Goal: Task Accomplishment & Management: Use online tool/utility

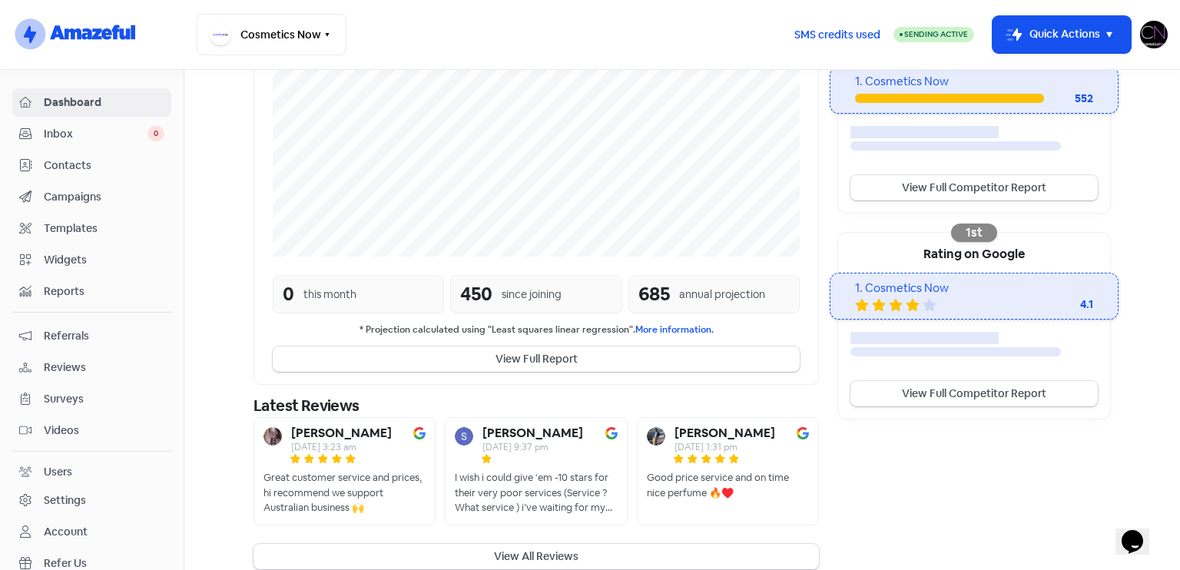
scroll to position [357, 0]
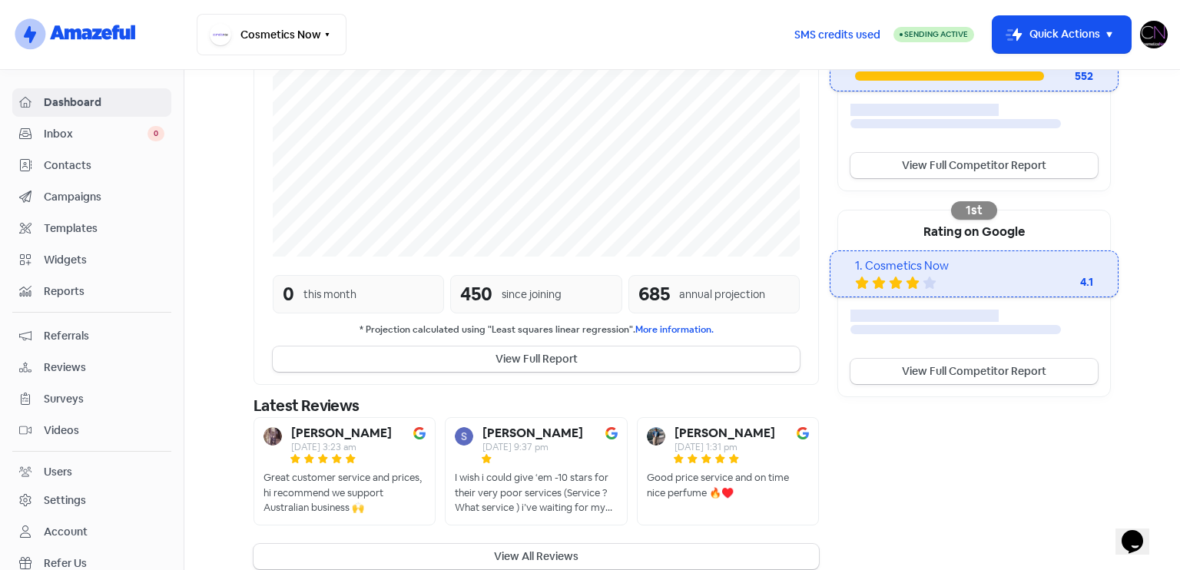
click at [49, 380] on div "Dashboard Inbox 0 Contacts Campaigns Templates Widgets Reports Referrals Review…" at bounding box center [91, 348] width 159 height 521
click at [91, 360] on span "Reviews" at bounding box center [104, 368] width 121 height 16
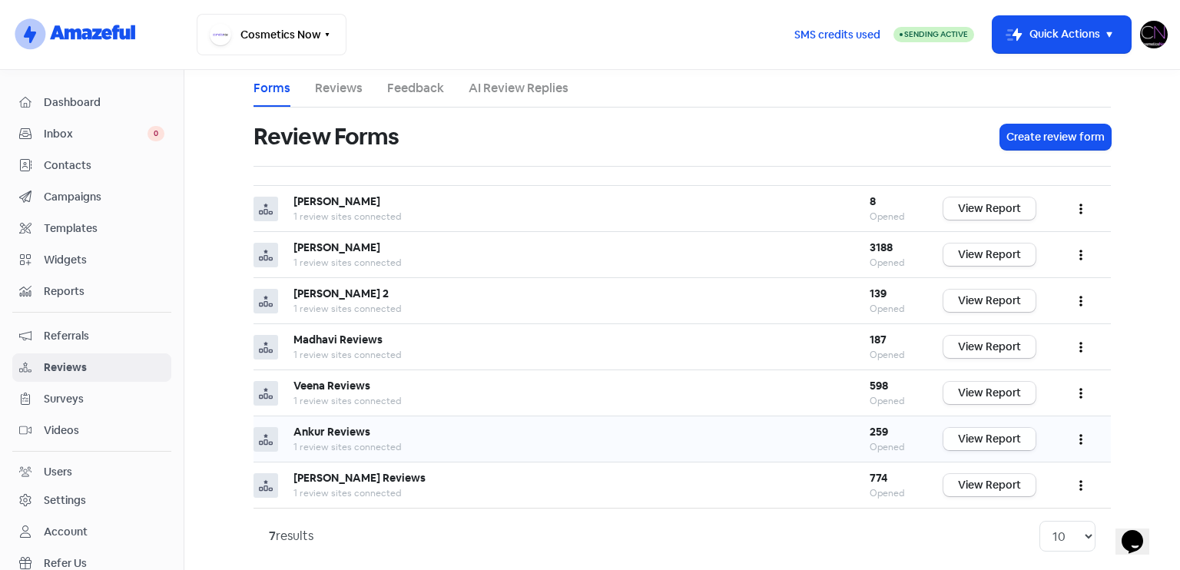
click at [980, 445] on link "View Report" at bounding box center [989, 439] width 92 height 22
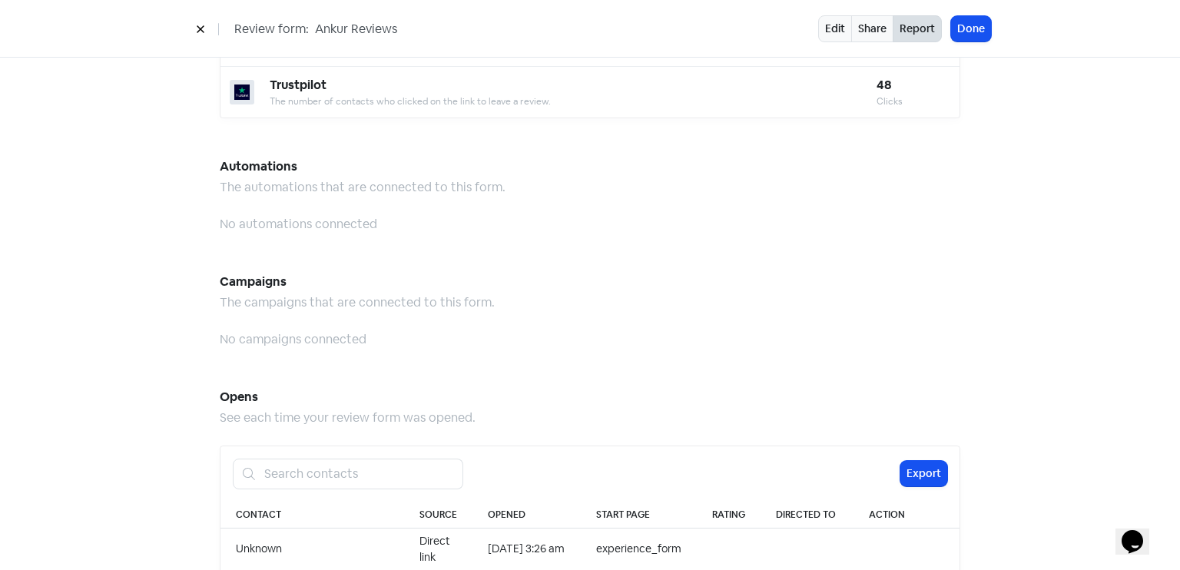
scroll to position [1579, 0]
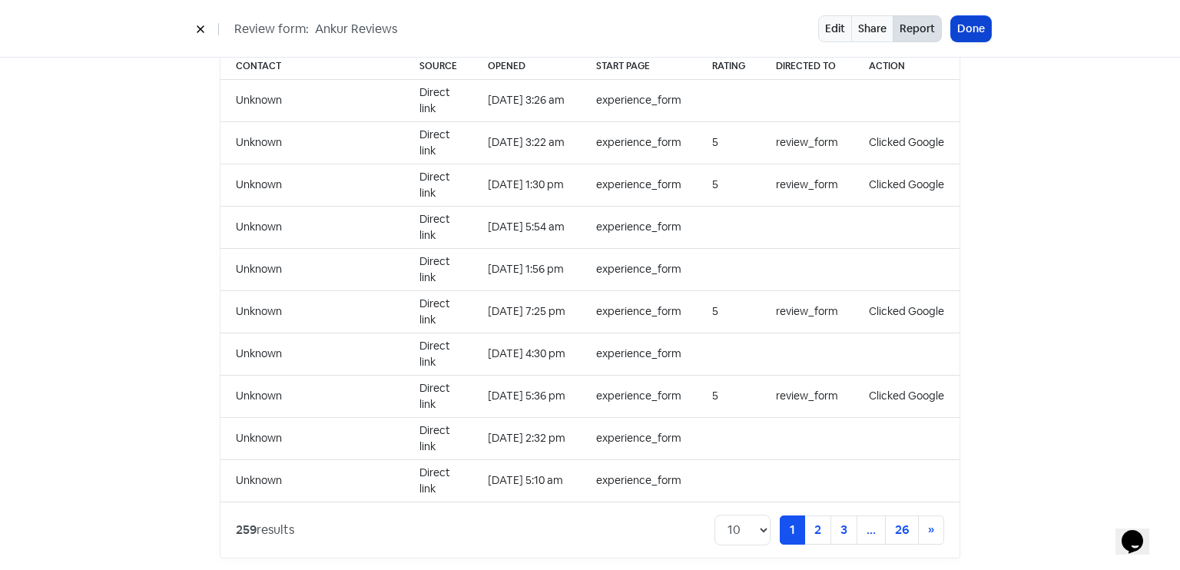
click at [989, 33] on button "Done" at bounding box center [971, 28] width 40 height 25
